Goal: Navigation & Orientation: Find specific page/section

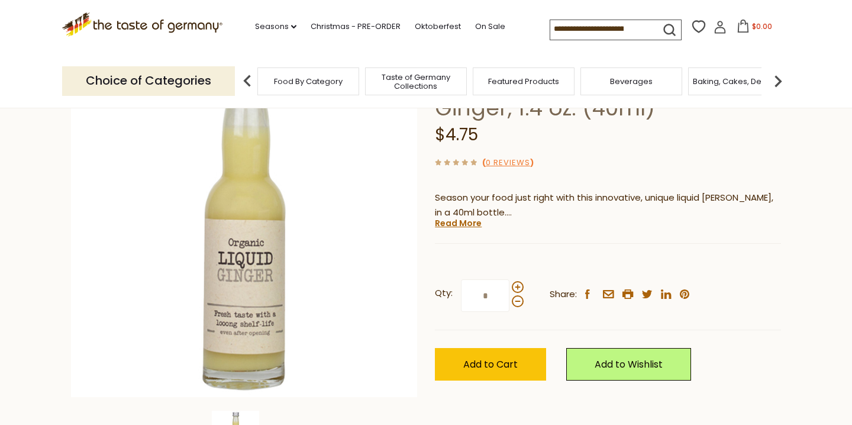
scroll to position [118, 0]
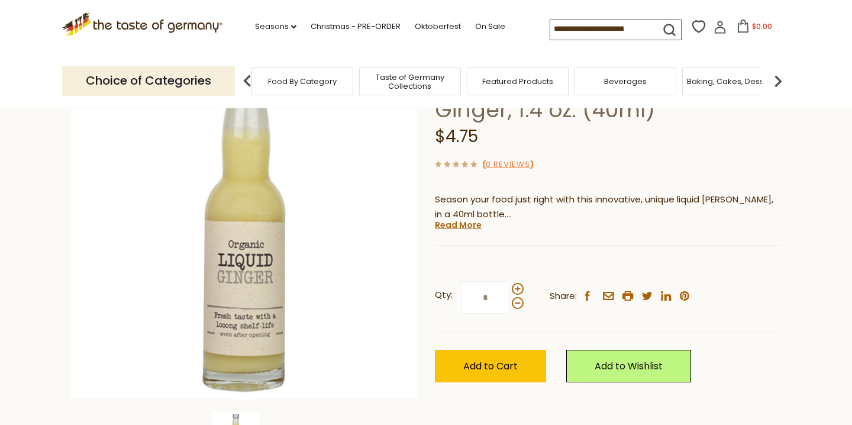
click at [598, 92] on div "Beverages" at bounding box center [626, 81] width 102 height 28
click at [617, 86] on span "Beverages" at bounding box center [625, 81] width 43 height 9
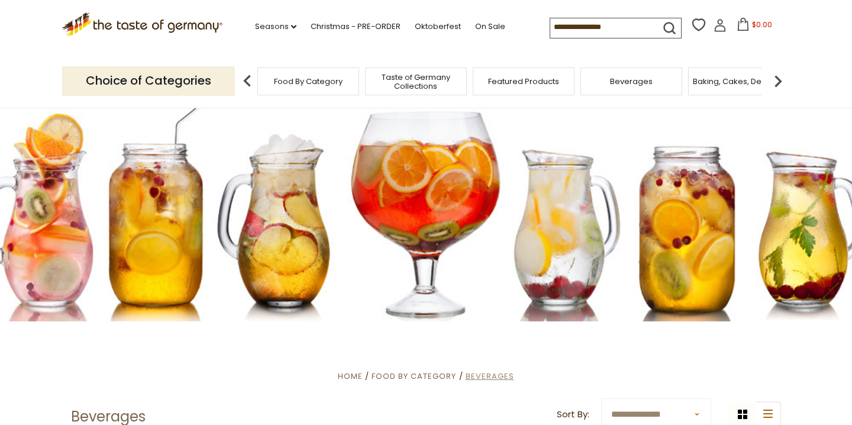
click at [501, 372] on span "Beverages" at bounding box center [490, 376] width 49 height 11
